Goal: Task Accomplishment & Management: Use online tool/utility

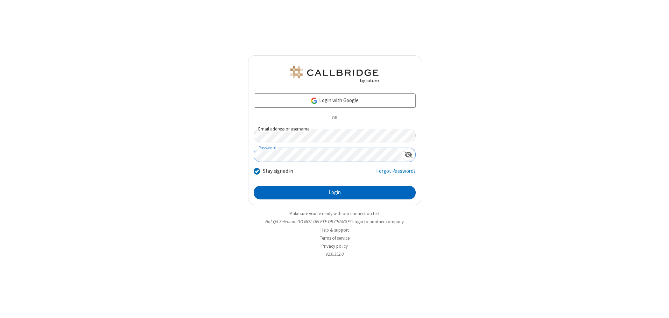
click at [334, 192] on button "Login" at bounding box center [335, 193] width 162 height 14
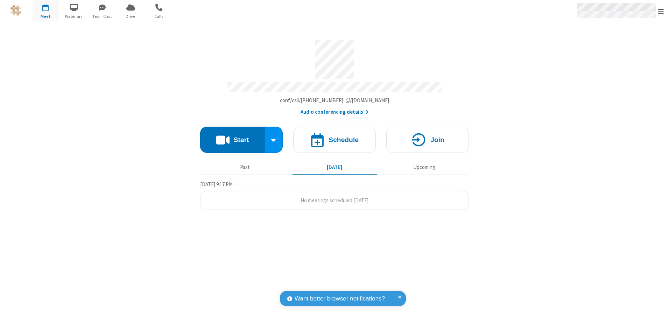
click at [661, 11] on span "Open menu" at bounding box center [661, 11] width 6 height 7
click at [45, 10] on span "button" at bounding box center [46, 7] width 26 height 12
click at [334, 137] on h4 "Schedule" at bounding box center [344, 139] width 30 height 7
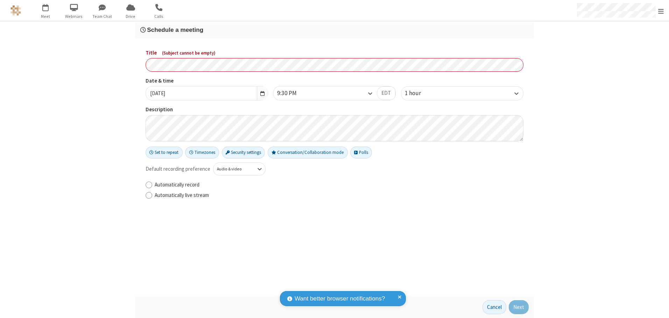
click at [334, 30] on h3 "Schedule a meeting" at bounding box center [334, 30] width 388 height 7
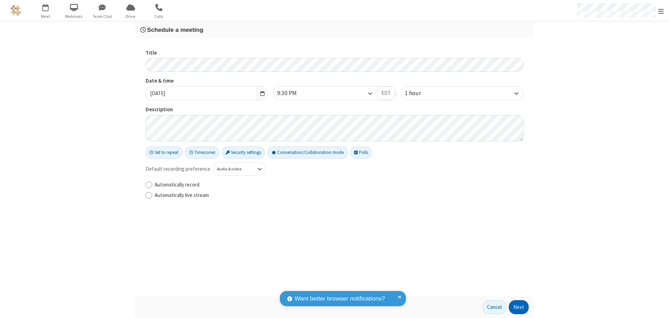
click at [519, 307] on button "Next" at bounding box center [519, 307] width 20 height 14
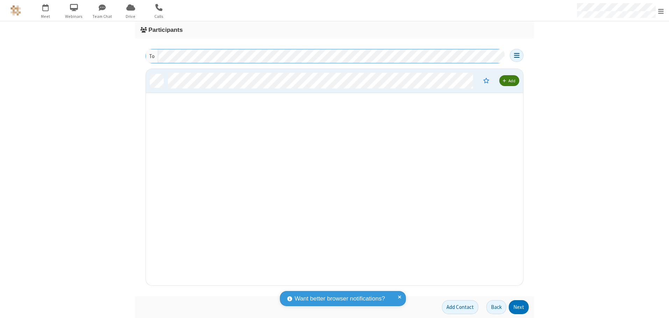
scroll to position [211, 372]
click at [519, 307] on button "Next" at bounding box center [519, 307] width 20 height 14
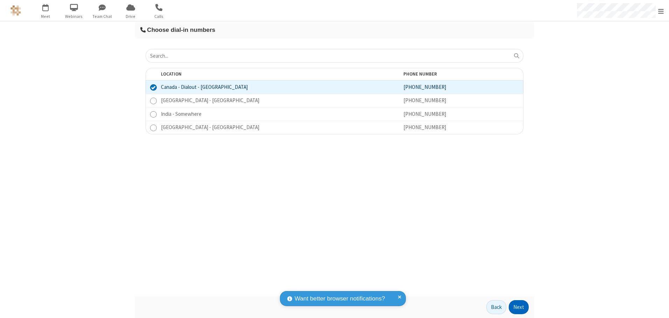
click at [519, 307] on button "Next" at bounding box center [519, 307] width 20 height 14
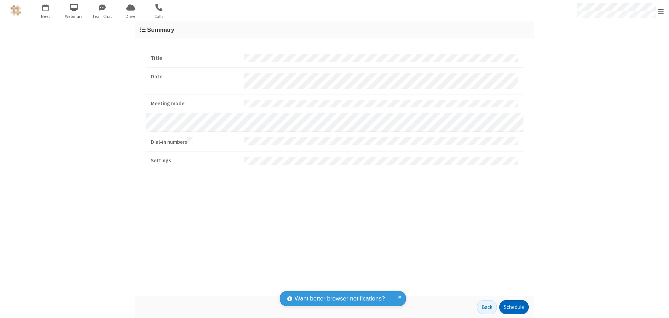
click at [514, 307] on button "Schedule" at bounding box center [513, 307] width 29 height 14
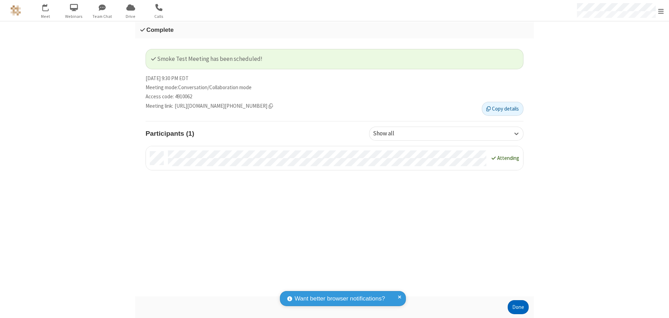
click at [518, 307] on button "Done" at bounding box center [518, 307] width 21 height 14
